Goal: Entertainment & Leisure: Consume media (video, audio)

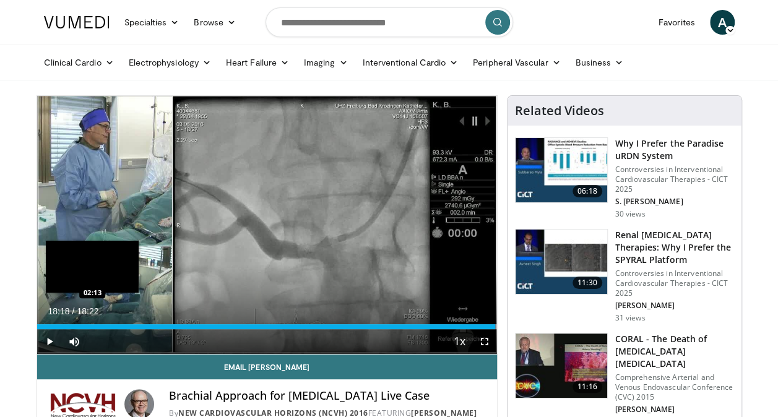
click at [92, 324] on div "Loaded : 100.00% 18:18 02:13" at bounding box center [267, 326] width 460 height 5
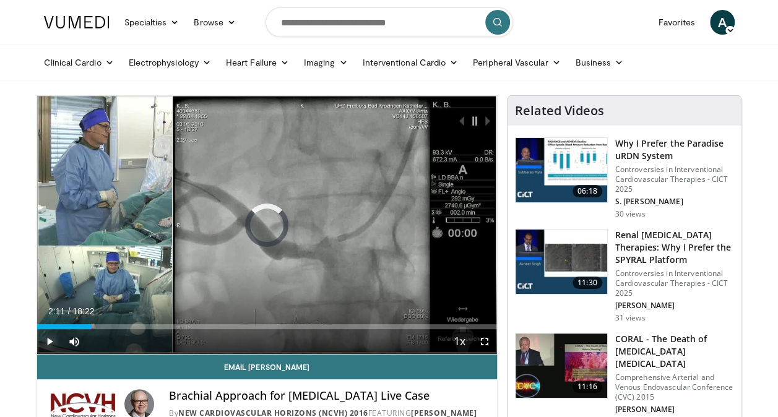
click at [46, 338] on span "Video Player" at bounding box center [49, 341] width 25 height 25
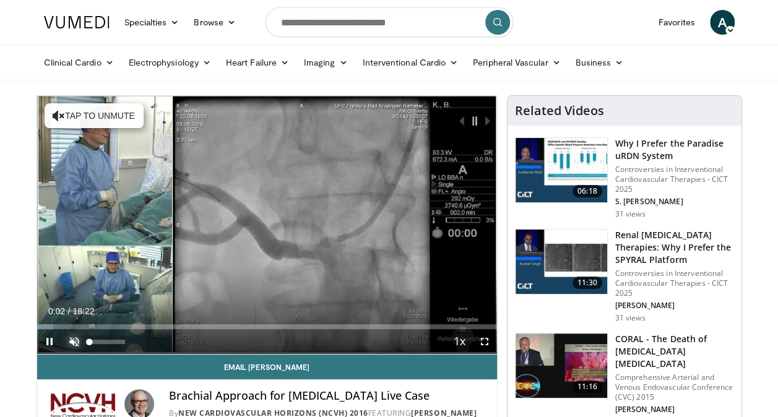
click at [74, 339] on span "Video Player" at bounding box center [74, 341] width 25 height 25
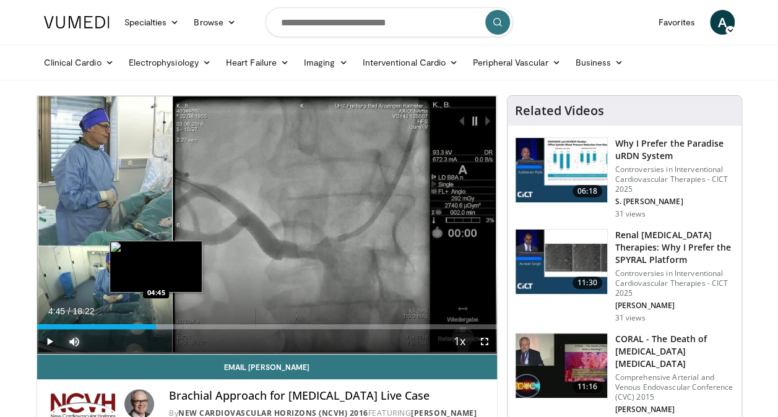
click at [156, 326] on div "Progress Bar" at bounding box center [153, 326] width 40 height 5
click at [166, 326] on div "Loaded : 31.79% 05:11 05:09" at bounding box center [267, 326] width 460 height 5
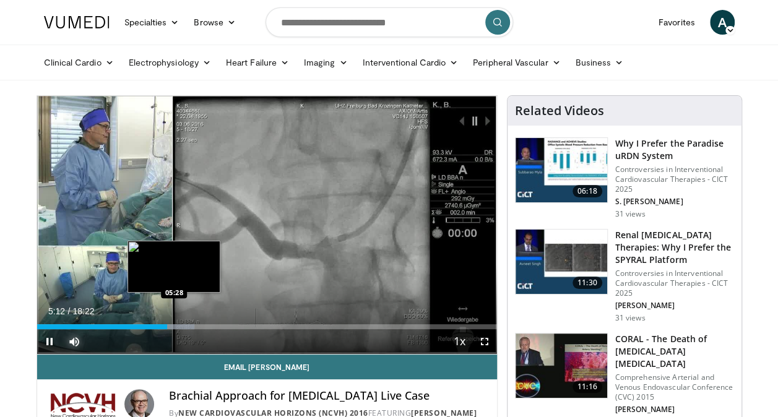
click at [175, 326] on div "Progress Bar" at bounding box center [174, 326] width 40 height 5
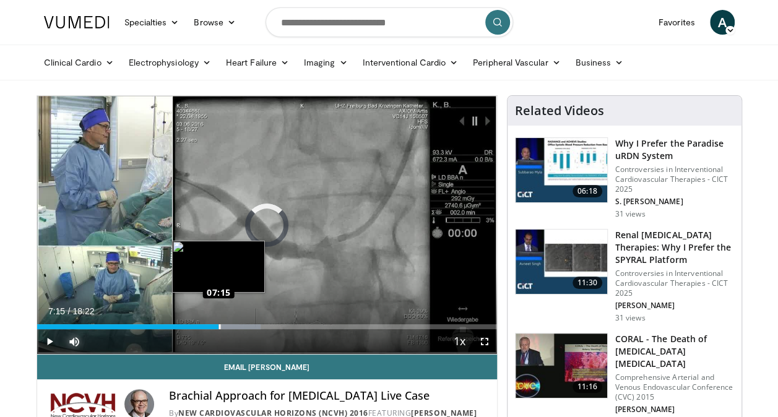
click at [218, 326] on div "Loaded : 48.60% 07:15 07:15" at bounding box center [267, 326] width 460 height 5
click at [212, 328] on div "Loaded : 45.41% 06:59 07:00" at bounding box center [267, 326] width 460 height 5
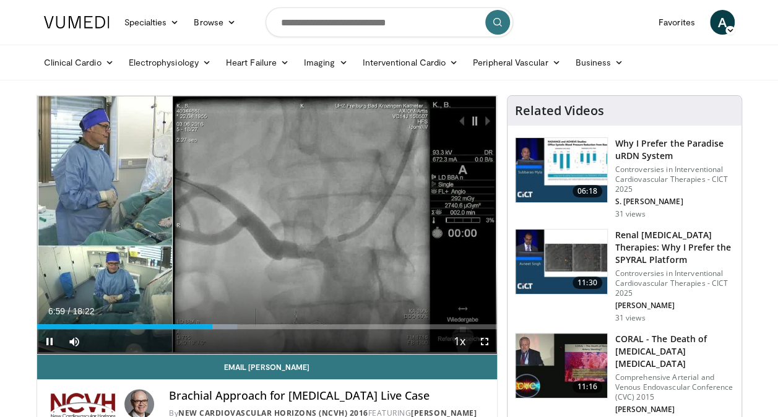
click at [204, 329] on div "Current Time 6:59 / Duration 18:22 Pause Skip Backward Skip Forward Mute Loaded…" at bounding box center [267, 341] width 460 height 25
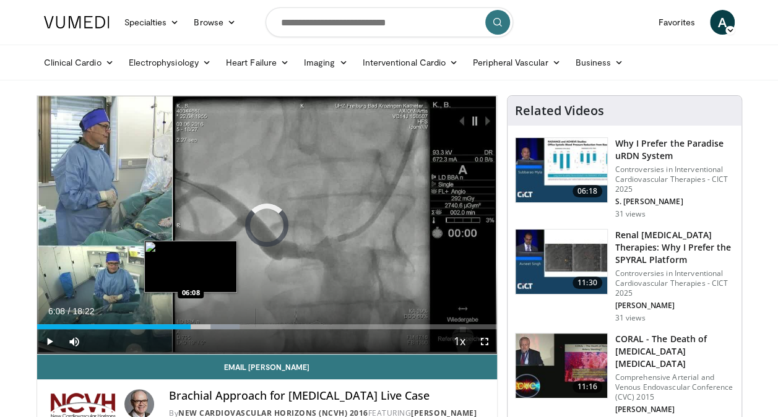
click at [191, 326] on div "Loaded : 44.10% 06:08 06:08" at bounding box center [267, 326] width 460 height 5
click at [197, 326] on div "Progress Bar" at bounding box center [204, 326] width 29 height 5
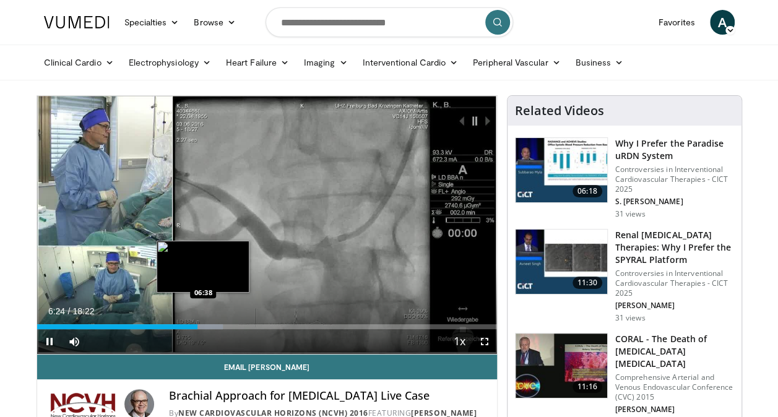
click at [202, 326] on div "Loaded : 40.50% 06:25 06:38" at bounding box center [267, 326] width 460 height 5
click at [210, 326] on div "Loaded : 42.30% 06:40 06:56" at bounding box center [267, 326] width 460 height 5
click at [206, 327] on div "Loaded : 43.60% 06:45 06:45" at bounding box center [267, 326] width 460 height 5
click at [204, 327] on div "Loaded : 43.60% 06:47 06:42" at bounding box center [267, 326] width 460 height 5
click at [217, 328] on div "08:48" at bounding box center [147, 326] width 220 height 5
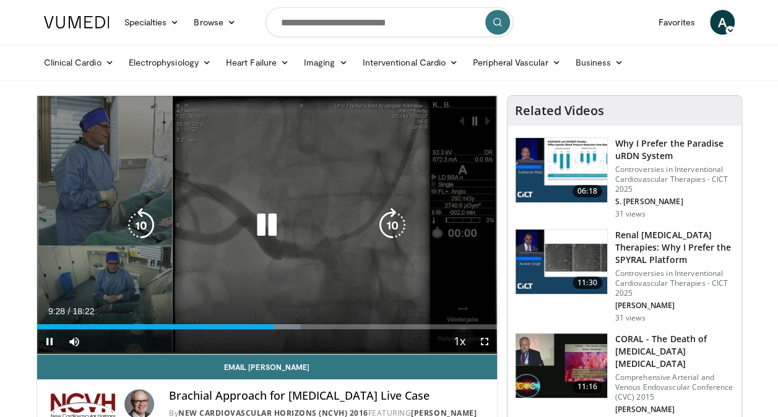
click at [264, 222] on icon "Video Player" at bounding box center [266, 225] width 35 height 35
click at [273, 220] on icon "Video Player" at bounding box center [266, 225] width 35 height 35
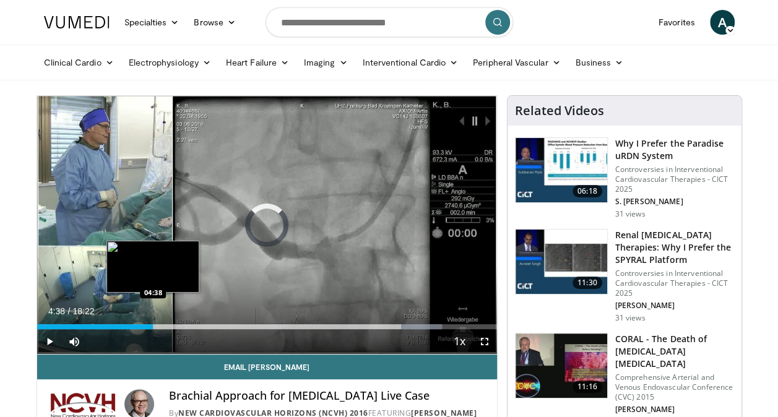
click at [152, 325] on div "04:38" at bounding box center [95, 326] width 116 height 5
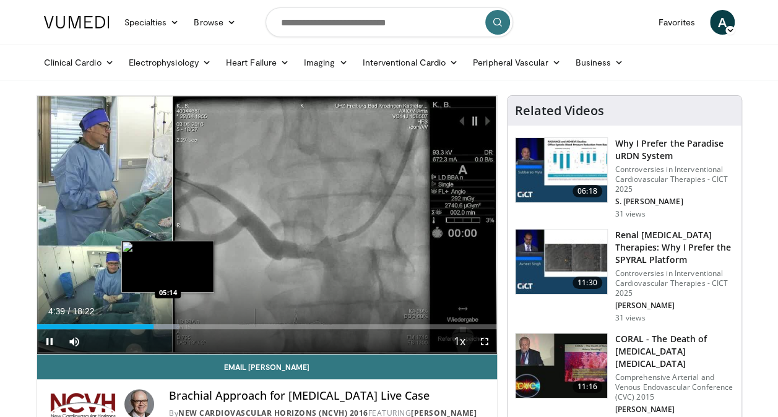
click at [168, 327] on div "Progress Bar" at bounding box center [166, 326] width 26 height 5
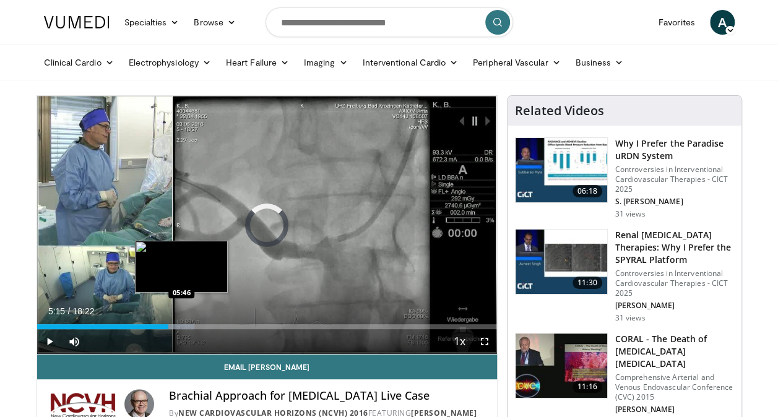
click at [181, 326] on div "Progress Bar" at bounding box center [174, 326] width 38 height 5
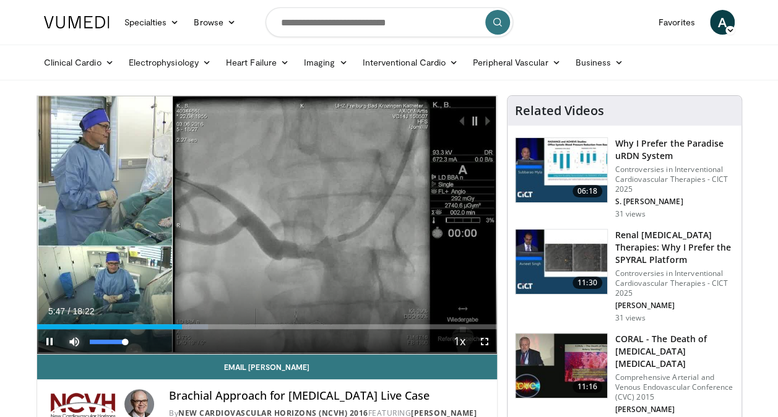
click at [63, 342] on span "Video Player" at bounding box center [74, 341] width 25 height 25
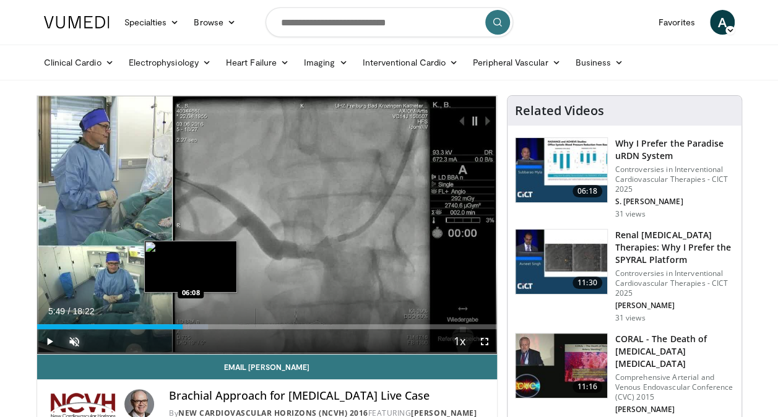
click at [191, 326] on div "Progress Bar" at bounding box center [188, 326] width 39 height 5
click at [198, 326] on div "Loaded : 39.06% 06:09 06:26" at bounding box center [267, 326] width 460 height 5
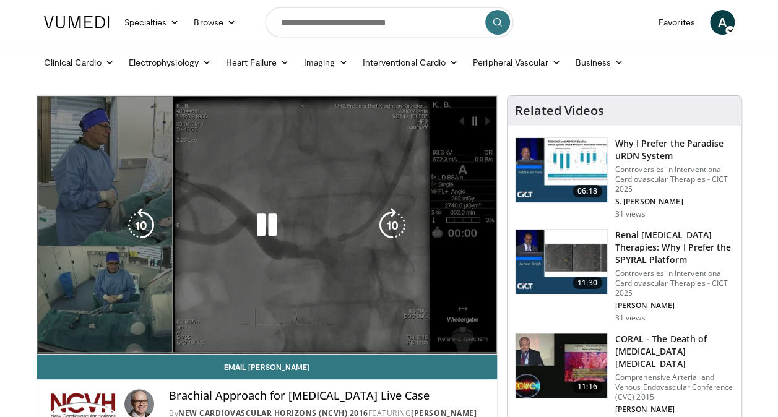
click at [209, 327] on div "10 seconds Tap to unmute" at bounding box center [267, 225] width 460 height 258
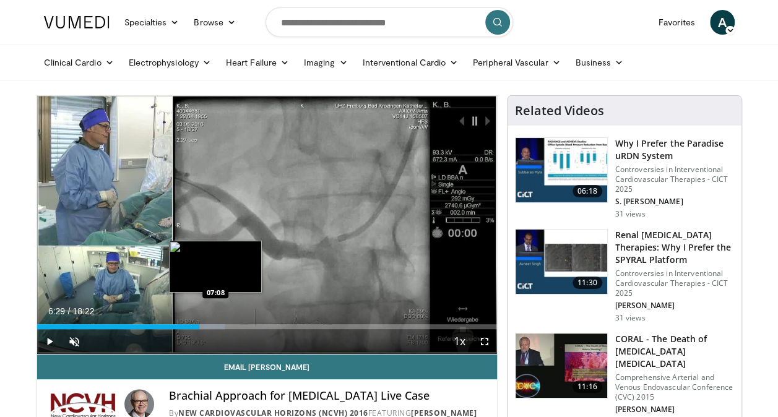
click at [217, 326] on div "Progress Bar" at bounding box center [205, 326] width 38 height 5
click at [210, 327] on div "Loaded : 45.00% 07:11 06:54" at bounding box center [267, 326] width 460 height 5
click at [205, 329] on div "Loaded : 45.00% 06:42 06:42" at bounding box center [267, 326] width 460 height 5
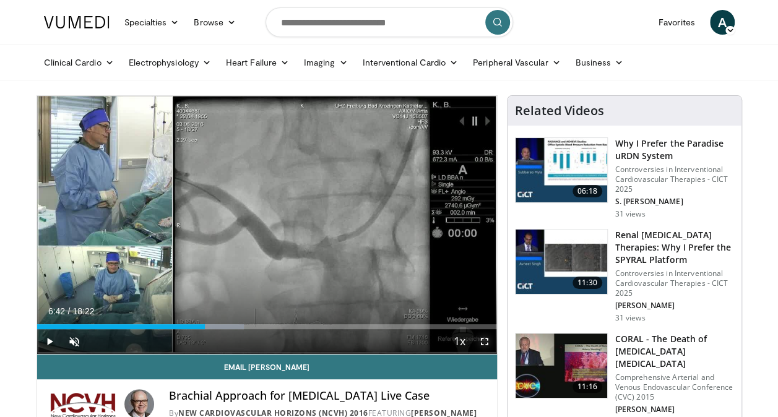
click at [485, 339] on span "Video Player" at bounding box center [484, 341] width 25 height 25
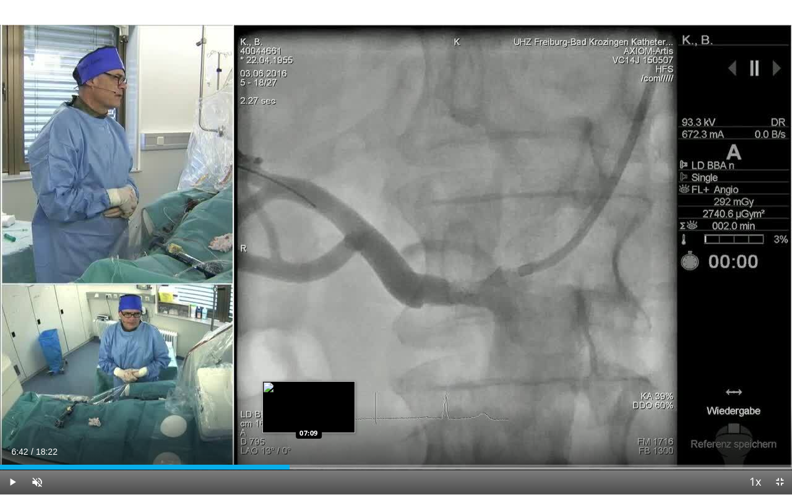
click at [308, 417] on div "Loaded : 0.00% 06:42 07:09" at bounding box center [396, 464] width 792 height 12
click at [314, 417] on div "Loaded : 44.51% 07:16 07:16" at bounding box center [396, 467] width 792 height 5
click at [321, 417] on div "Loaded : 45.41% 07:16 07:25" at bounding box center [396, 467] width 792 height 5
click at [324, 417] on div "Loaded : 46.32% 07:31 07:31" at bounding box center [396, 467] width 792 height 5
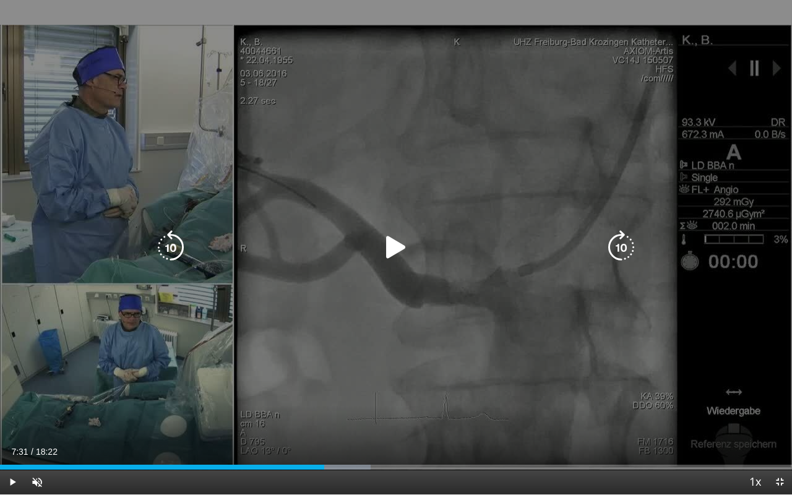
click at [399, 248] on icon "Video Player" at bounding box center [396, 247] width 35 height 35
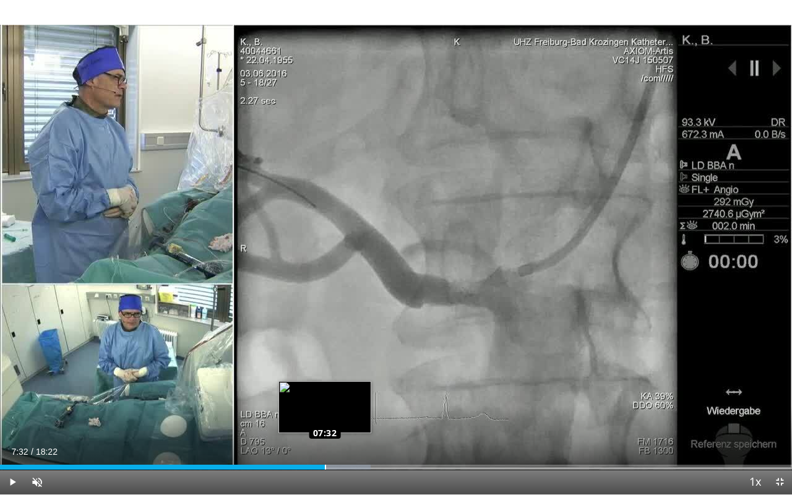
click at [324, 417] on div "Loaded : 46.80% 07:32 07:32" at bounding box center [396, 467] width 792 height 5
click at [323, 417] on div "Loaded : 46.80% 07:32 07:30" at bounding box center [396, 467] width 792 height 5
click at [324, 417] on div "Loaded : 46.80% 07:30 07:31" at bounding box center [396, 467] width 792 height 5
click at [325, 417] on div "Loaded : 46.80% 07:32 07:32" at bounding box center [396, 467] width 792 height 5
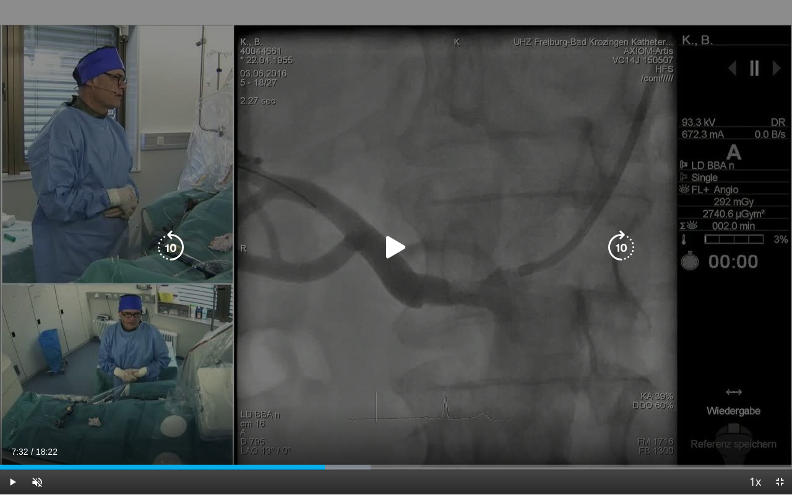
click at [396, 254] on icon "Video Player" at bounding box center [396, 247] width 35 height 35
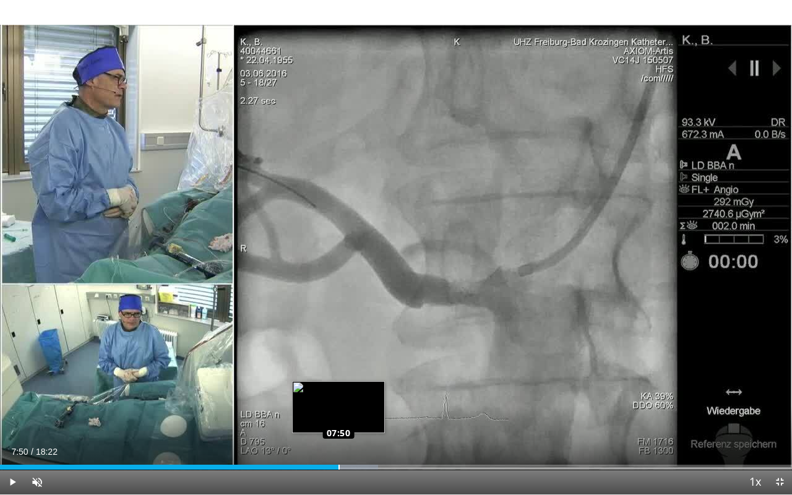
click at [339, 417] on div "Loaded : 47.70% 07:50 07:50" at bounding box center [396, 467] width 792 height 5
click at [343, 417] on div "Loaded : 48.60% 07:52 07:56" at bounding box center [396, 467] width 792 height 5
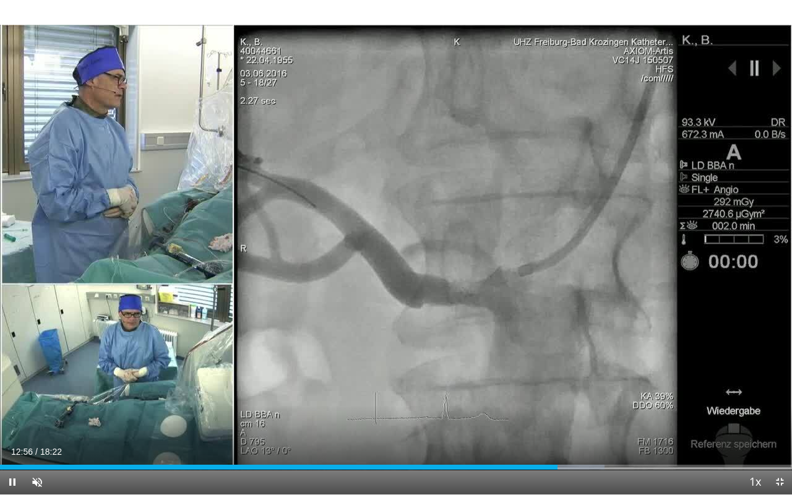
click at [69, 417] on div "Current Time 12:56 / Duration 18:22" at bounding box center [396, 451] width 792 height 11
click at [37, 417] on span "Video Player" at bounding box center [37, 482] width 25 height 25
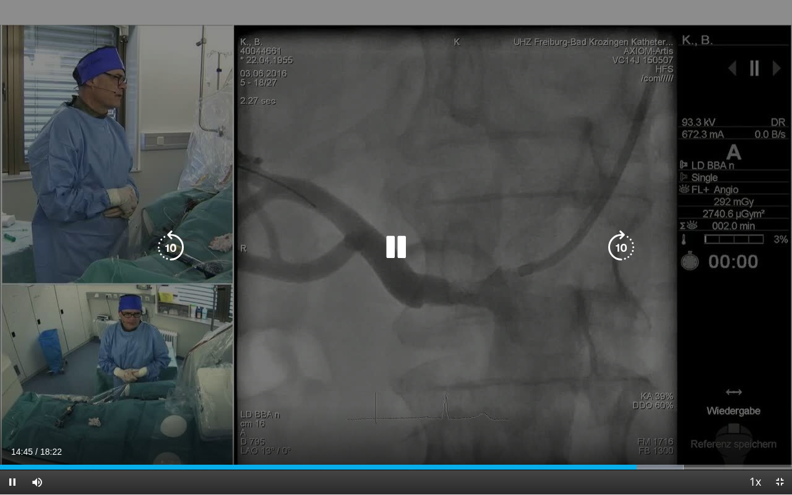
click at [62, 416] on div "10 seconds Tap to unmute" at bounding box center [396, 247] width 792 height 494
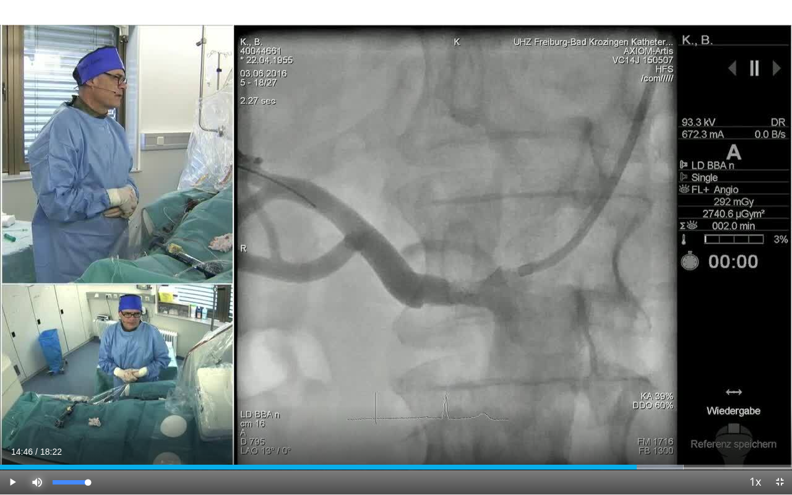
click at [38, 417] on span "Video Player" at bounding box center [37, 482] width 25 height 25
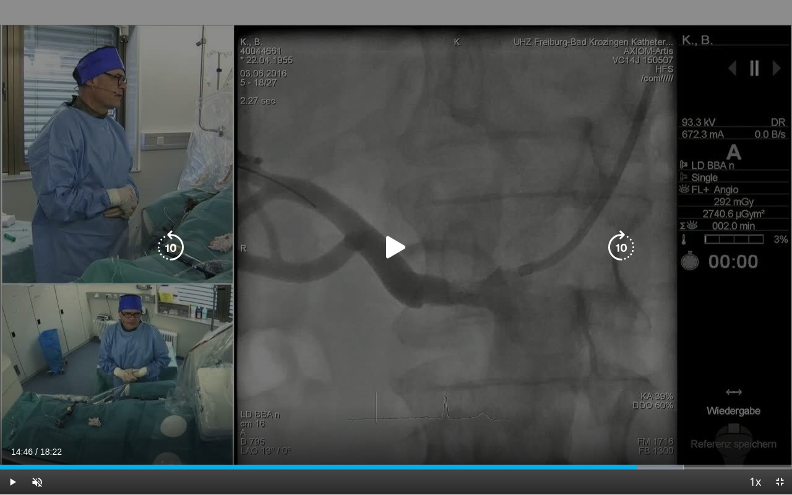
click at [401, 252] on icon "Video Player" at bounding box center [396, 247] width 35 height 35
click at [648, 11] on div "10 seconds Tap to unmute" at bounding box center [396, 247] width 792 height 494
click at [683, 38] on div "10 seconds Tap to unmute" at bounding box center [396, 247] width 792 height 494
